Goal: Information Seeking & Learning: Find specific fact

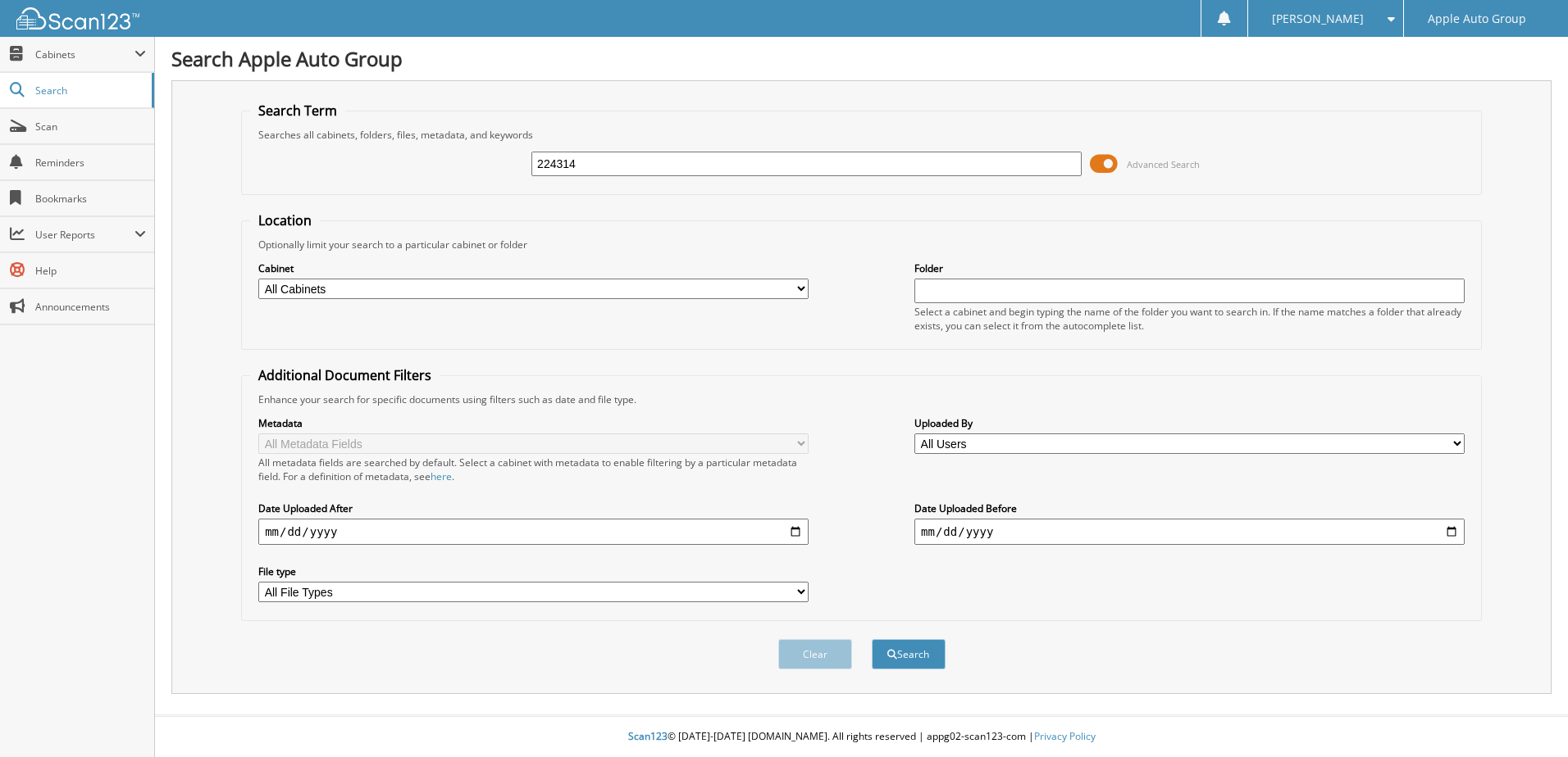
type input "224314"
click at [872, 640] on button "Search" at bounding box center [908, 655] width 74 height 30
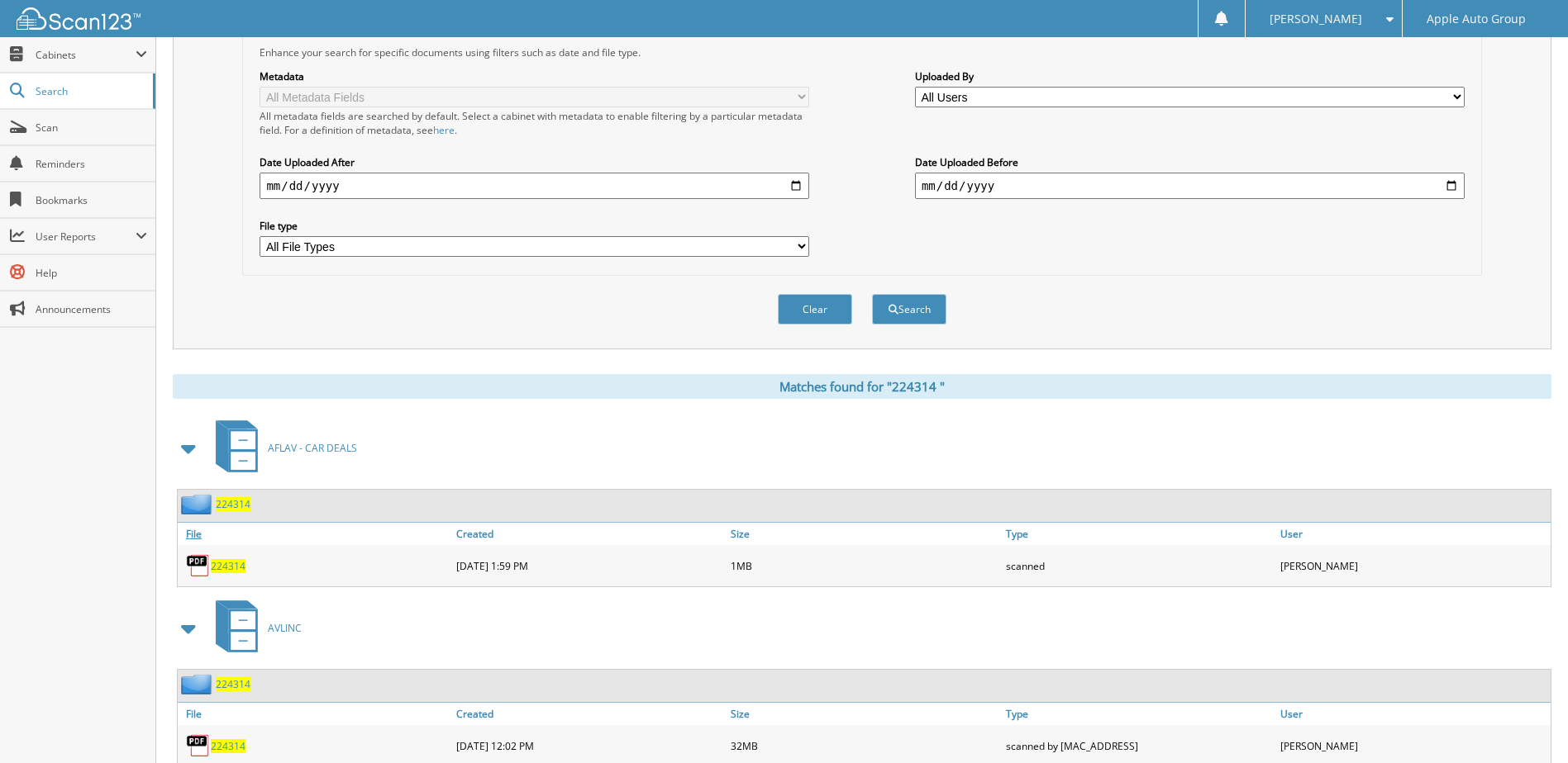
scroll to position [446, 0]
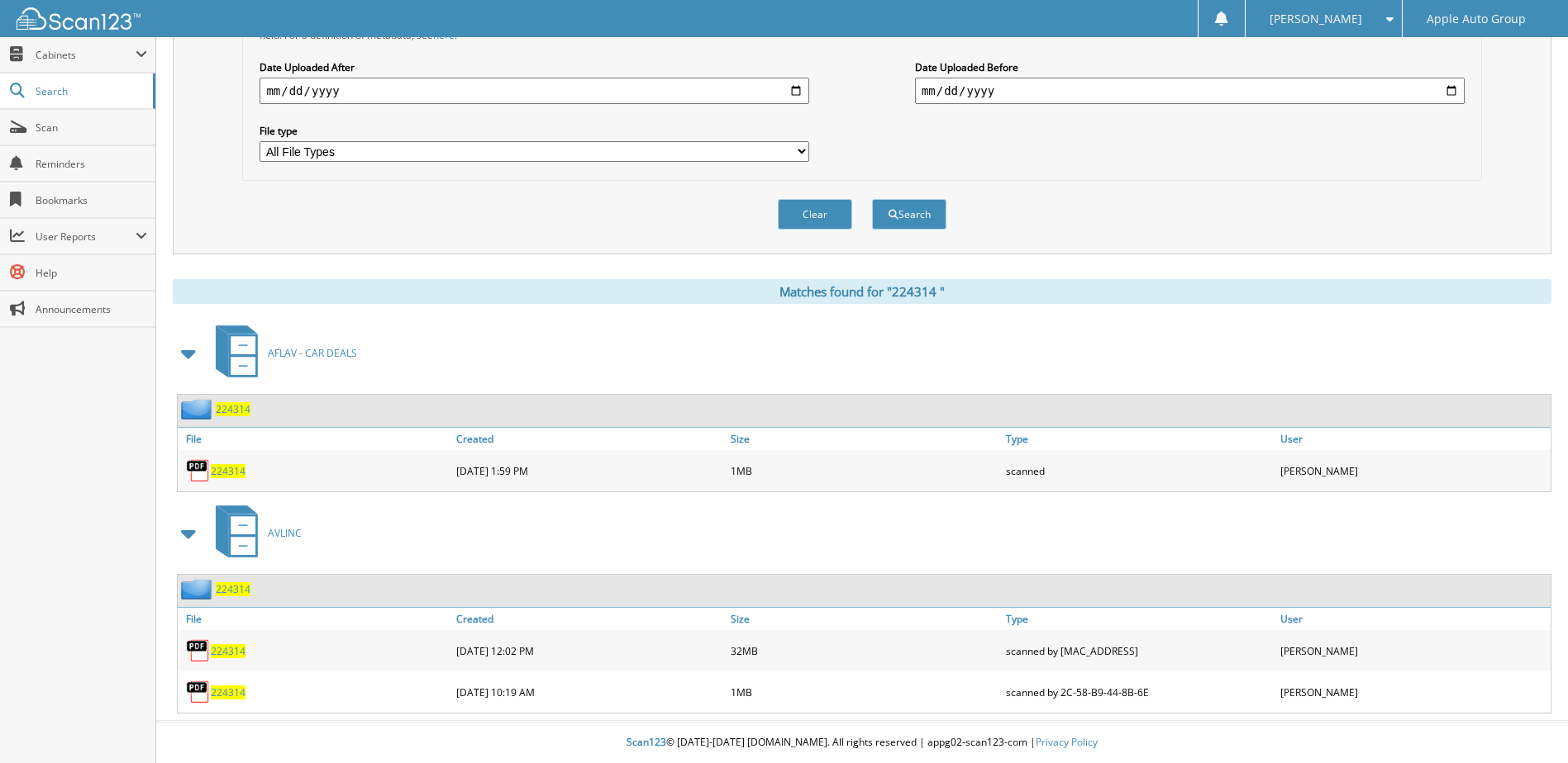
click at [235, 408] on span "2 2 4 3 1 4" at bounding box center [233, 409] width 35 height 14
